Goal: Transaction & Acquisition: Purchase product/service

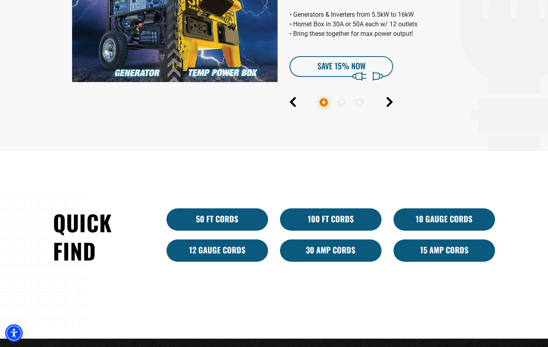
scroll to position [387, 0]
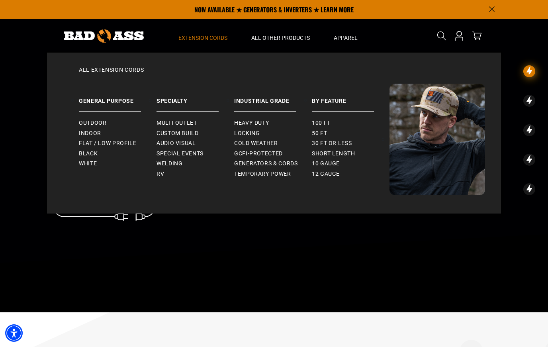
click at [204, 38] on span "Extension Cords" at bounding box center [202, 37] width 49 height 7
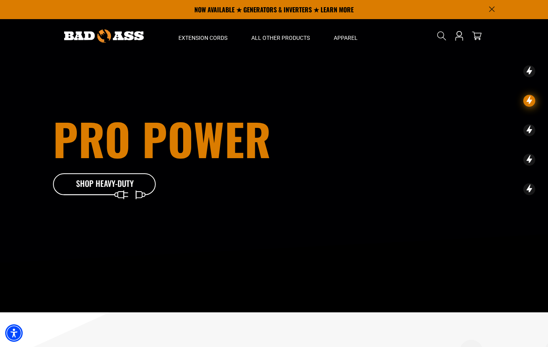
click at [90, 188] on icon at bounding box center [105, 186] width 104 height 26
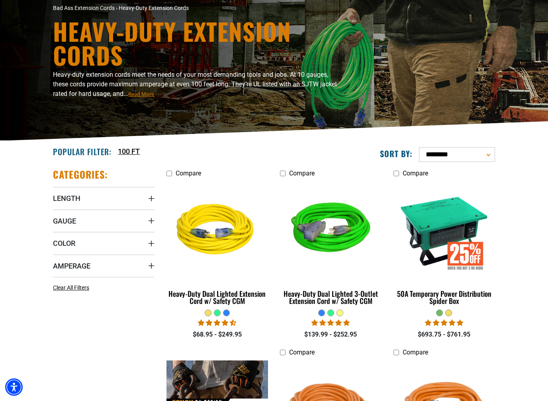
scroll to position [71, 0]
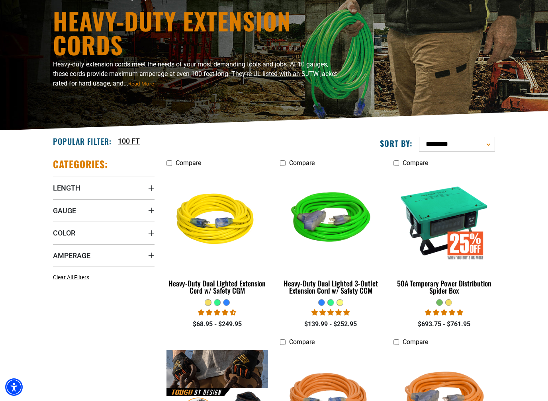
click at [60, 187] on span "Length" at bounding box center [66, 188] width 27 height 9
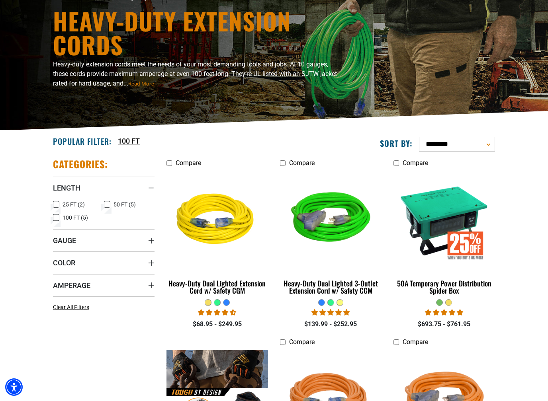
click at [53, 215] on icon at bounding box center [56, 218] width 6 height 10
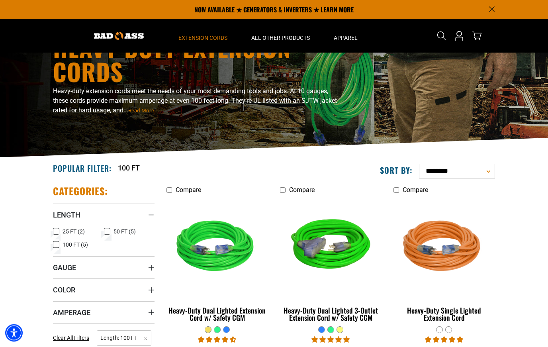
scroll to position [44, 0]
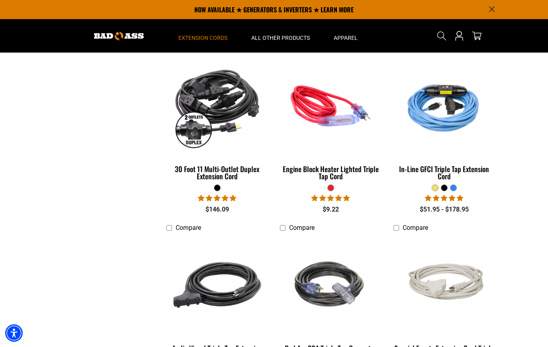
scroll to position [363, 0]
